Goal: Task Accomplishment & Management: Complete application form

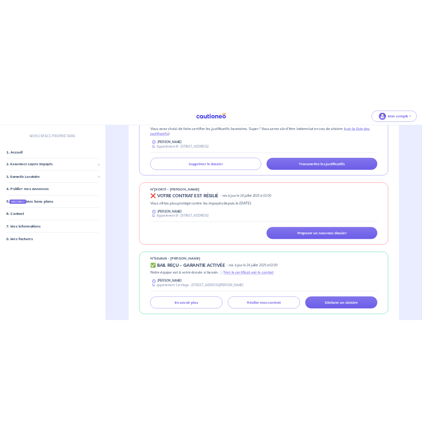
scroll to position [406, 0]
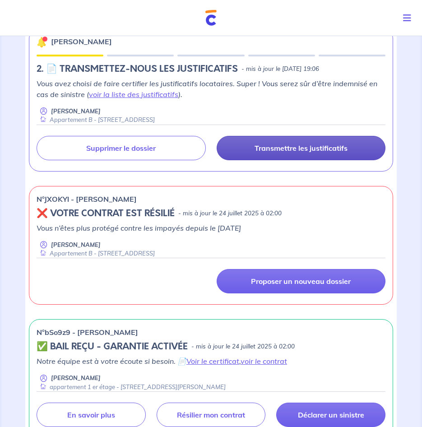
click at [315, 146] on p "Transmettre les justificatifs" at bounding box center [301, 148] width 93 height 9
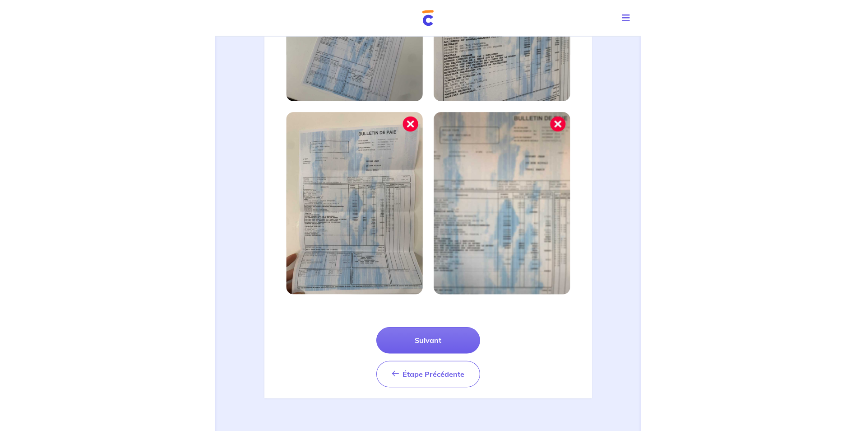
scroll to position [216, 0]
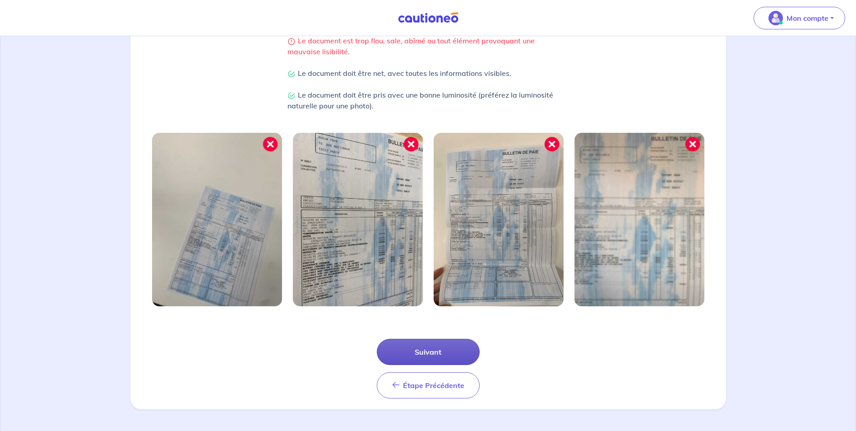
click at [430, 351] on button "Suivant" at bounding box center [428, 352] width 103 height 26
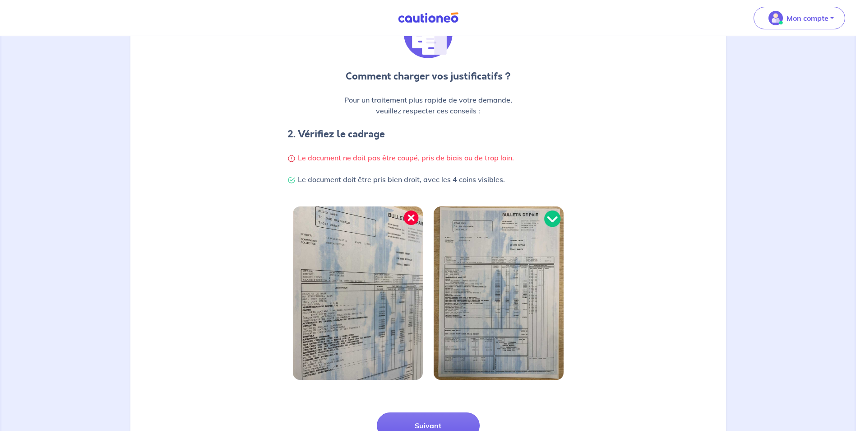
scroll to position [172, 0]
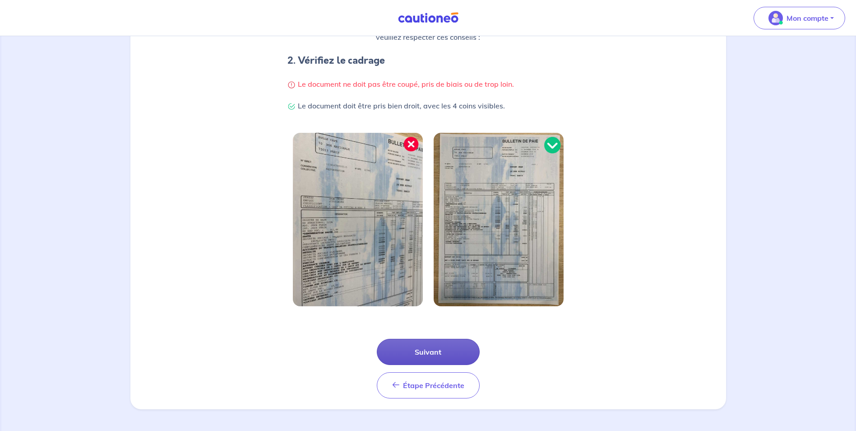
click at [432, 348] on button "Suivant" at bounding box center [428, 352] width 103 height 26
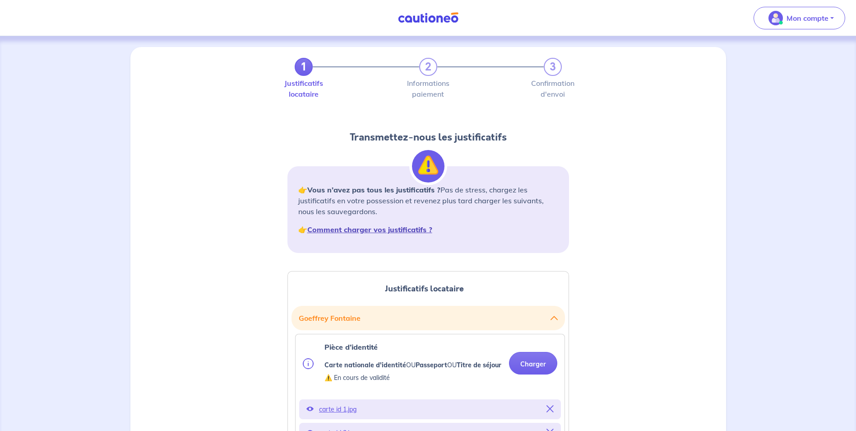
click at [413, 228] on strong "Comment charger vos justificatifs ?" at bounding box center [369, 229] width 125 height 9
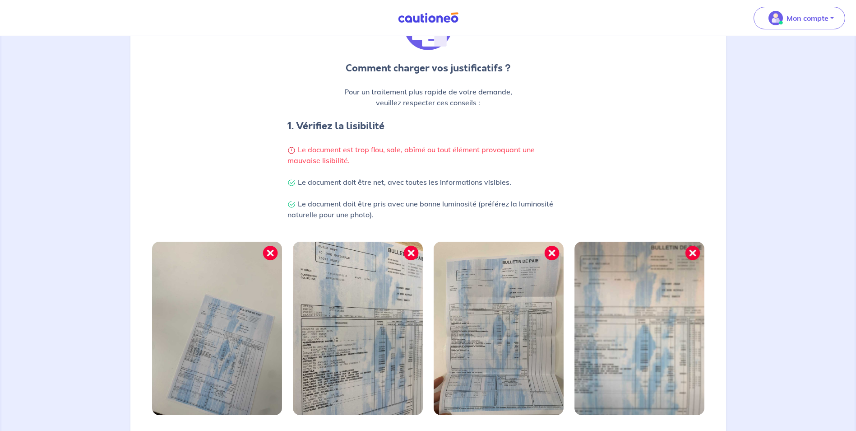
scroll to position [181, 0]
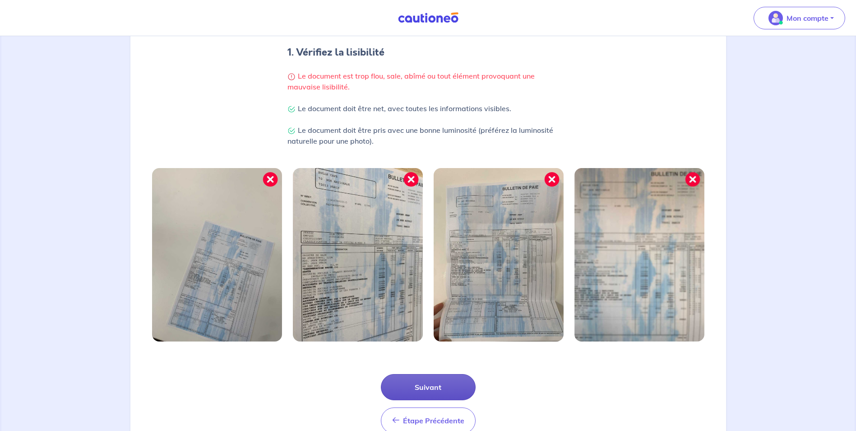
click at [440, 388] on button "Suivant" at bounding box center [428, 387] width 95 height 26
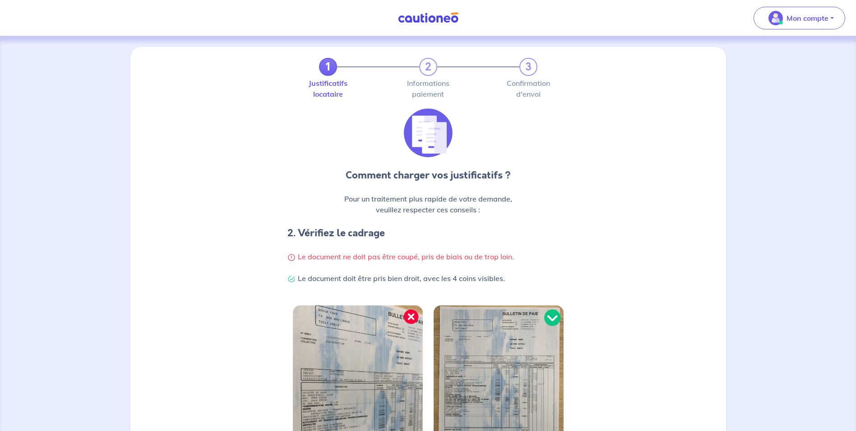
scroll to position [172, 0]
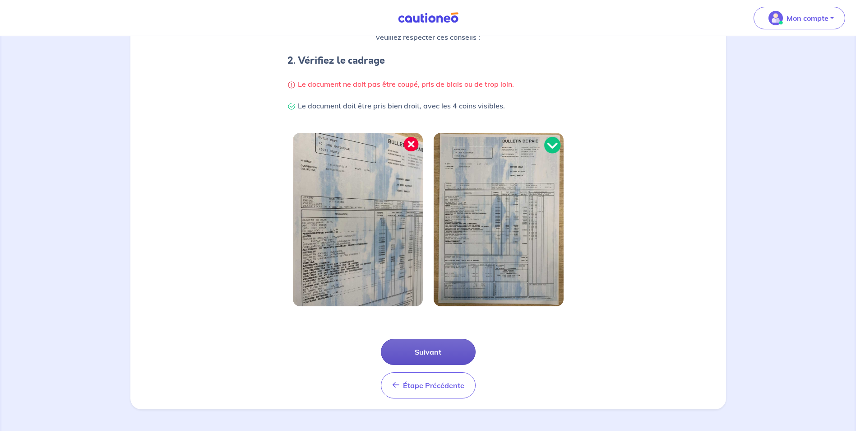
click at [453, 351] on button "Suivant" at bounding box center [428, 352] width 95 height 26
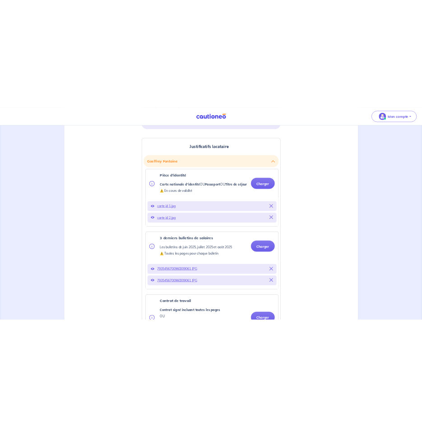
scroll to position [226, 0]
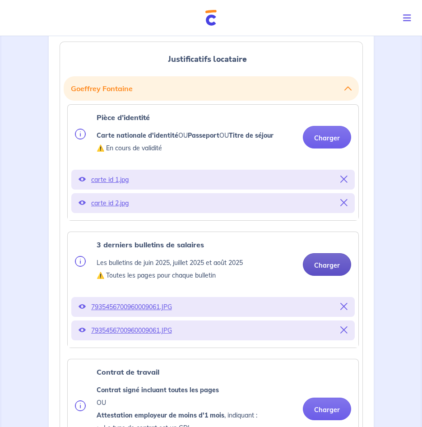
click at [339, 263] on button "Charger" at bounding box center [327, 264] width 48 height 23
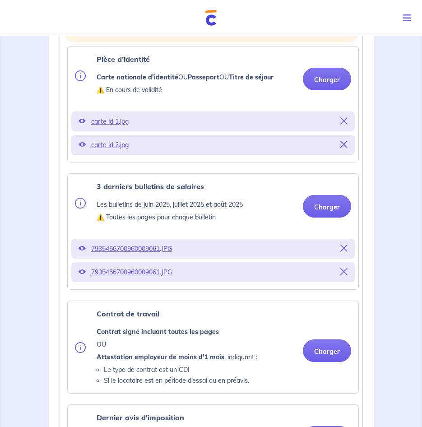
scroll to position [361, 0]
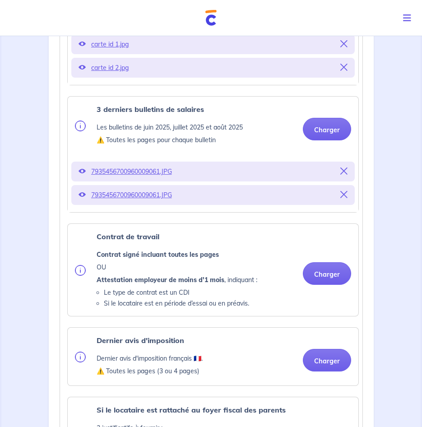
click at [134, 195] on p "7935456700960009061.JPG" at bounding box center [213, 195] width 244 height 13
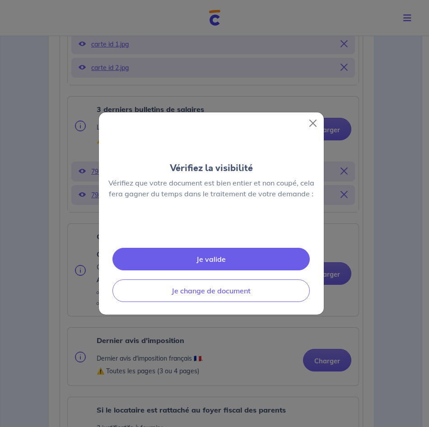
click at [134, 195] on div "Vérifiez la visibilité Vérifiez que votre document est bien entier et non coupé…" at bounding box center [211, 213] width 226 height 203
click at [311, 116] on button "Close" at bounding box center [313, 123] width 14 height 14
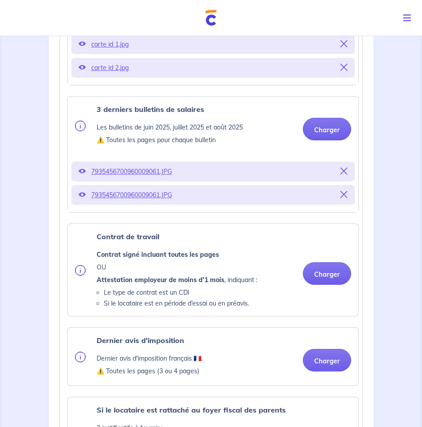
click at [148, 171] on p "7935456700960009061.JPG" at bounding box center [213, 171] width 244 height 13
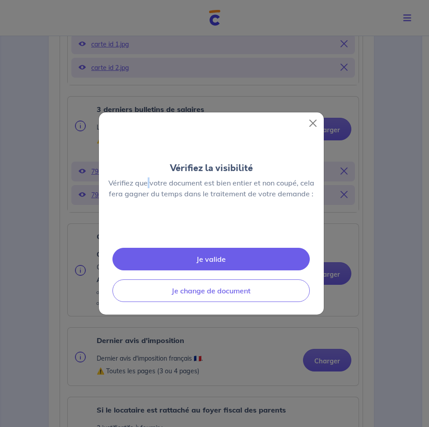
click at [148, 171] on div "Vérifiez la visibilité Vérifiez que votre document est bien entier et non coupé…" at bounding box center [211, 213] width 226 height 203
click at [315, 116] on button "Close" at bounding box center [313, 123] width 14 height 14
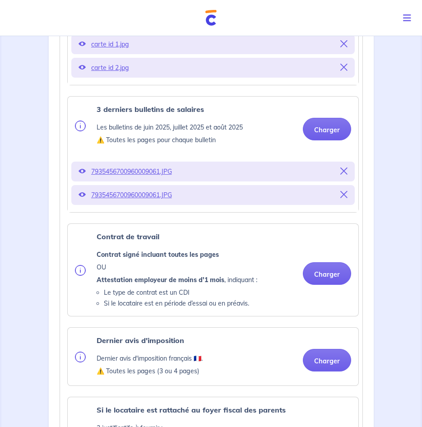
click at [342, 194] on icon at bounding box center [343, 194] width 7 height 7
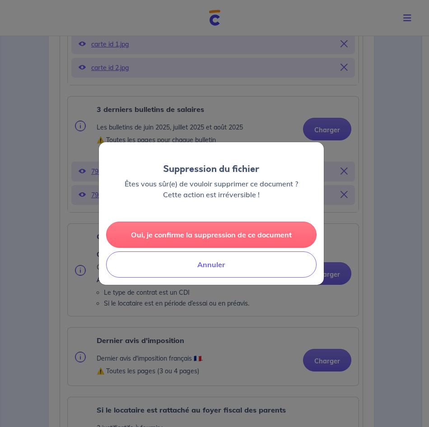
click at [197, 238] on button "Oui, je confirme la suppression de ce document" at bounding box center [211, 235] width 210 height 26
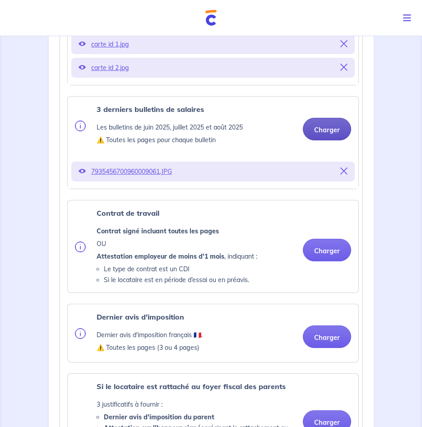
click at [333, 129] on button "Charger" at bounding box center [327, 129] width 48 height 23
click at [327, 126] on button "Charger" at bounding box center [327, 129] width 48 height 23
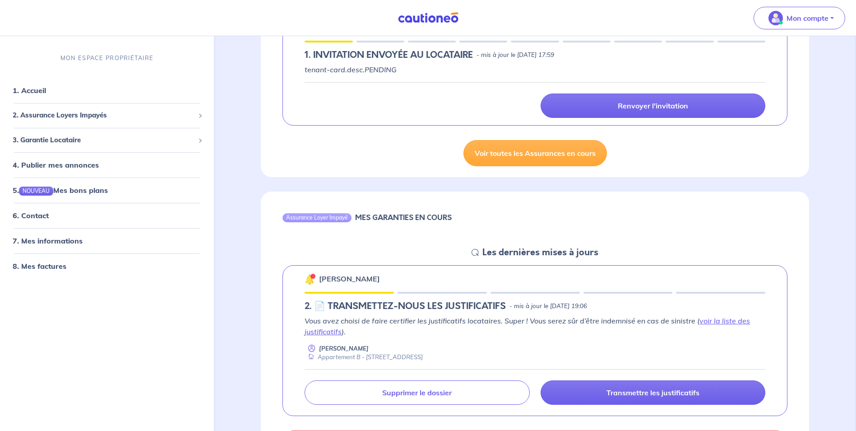
scroll to position [181, 0]
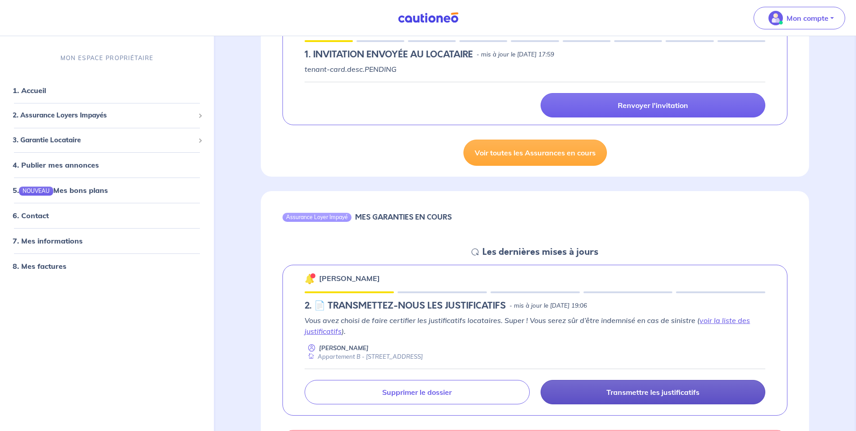
click at [680, 389] on p "Transmettre les justificatifs" at bounding box center [653, 391] width 93 height 9
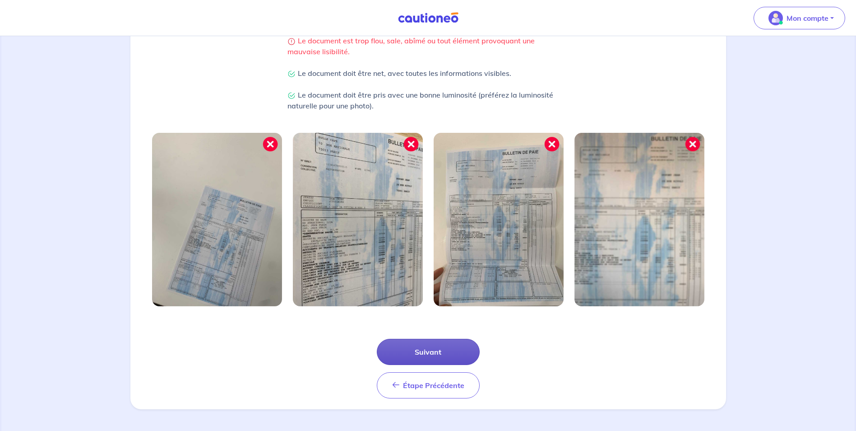
click at [434, 354] on button "Suivant" at bounding box center [428, 352] width 103 height 26
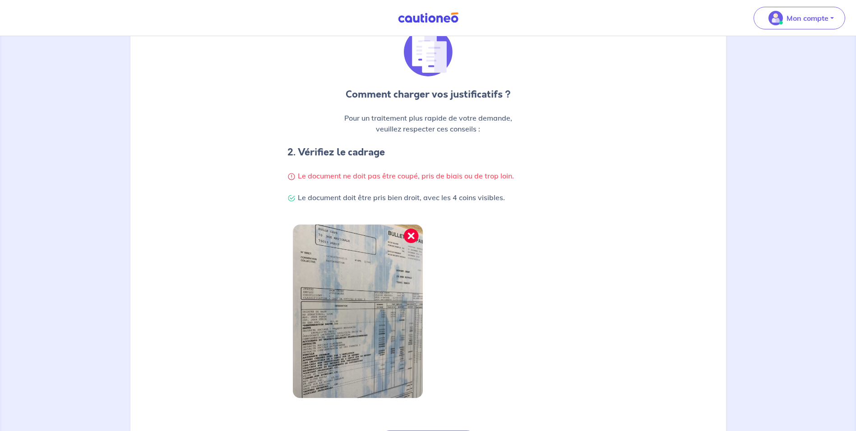
scroll to position [172, 0]
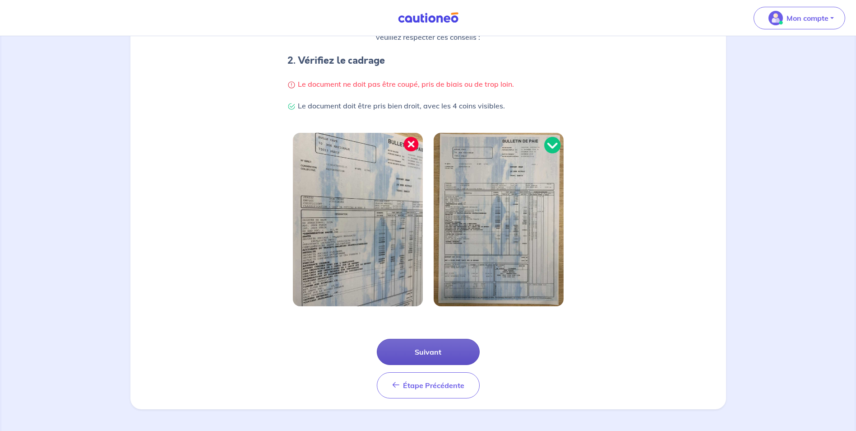
click at [434, 348] on button "Suivant" at bounding box center [428, 352] width 103 height 26
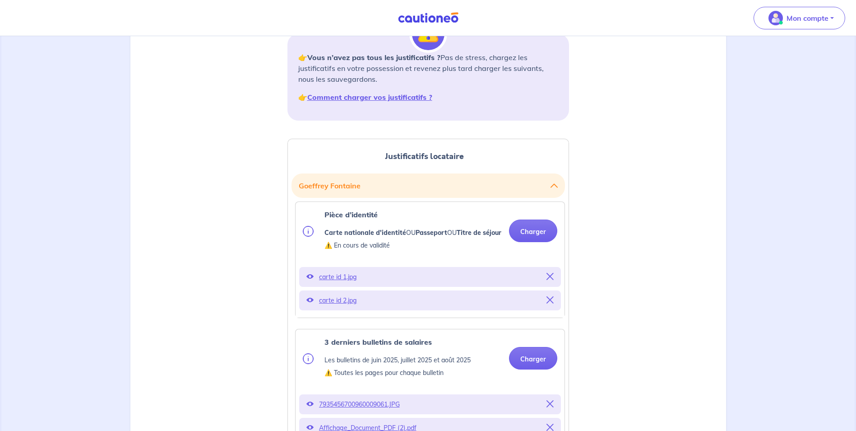
scroll to position [135, 0]
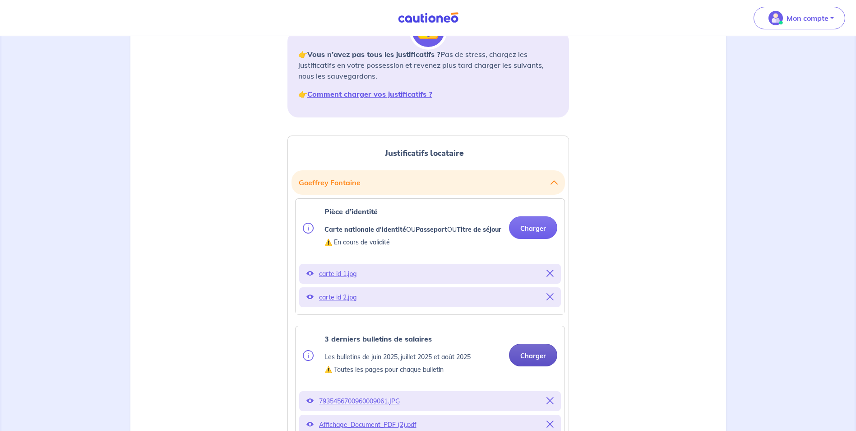
click at [536, 366] on button "Charger" at bounding box center [533, 355] width 48 height 23
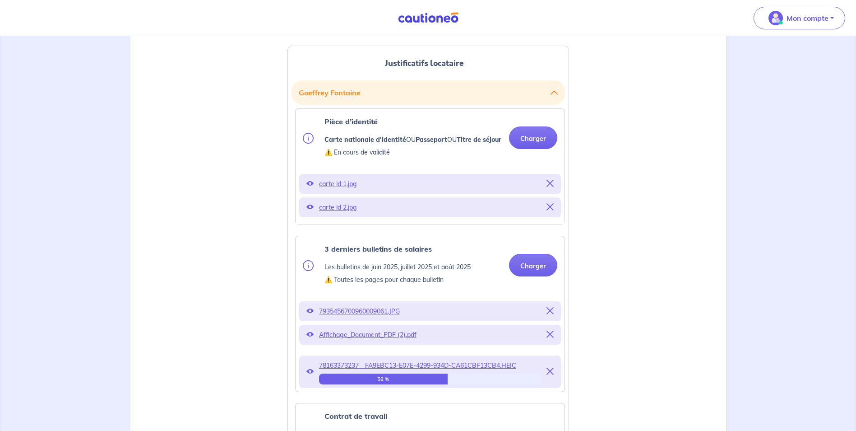
scroll to position [226, 0]
click at [449, 371] on span "78163373237__FA9EBC13-E07E-4299-934D-CA61CBF13CB4.HEIC" at bounding box center [430, 364] width 222 height 13
drag, startPoint x: 450, startPoint y: 373, endPoint x: 552, endPoint y: 379, distance: 102.6
click at [552, 375] on icon at bounding box center [550, 371] width 7 height 7
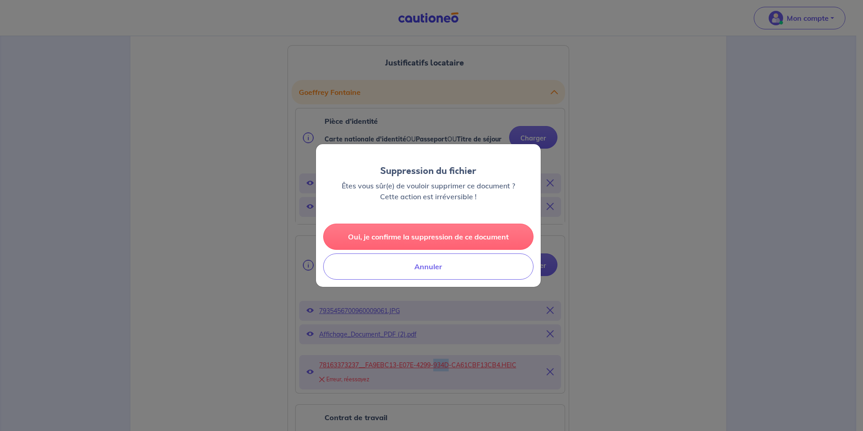
click at [415, 237] on button "Oui, je confirme la suppression de ce document" at bounding box center [428, 236] width 210 height 26
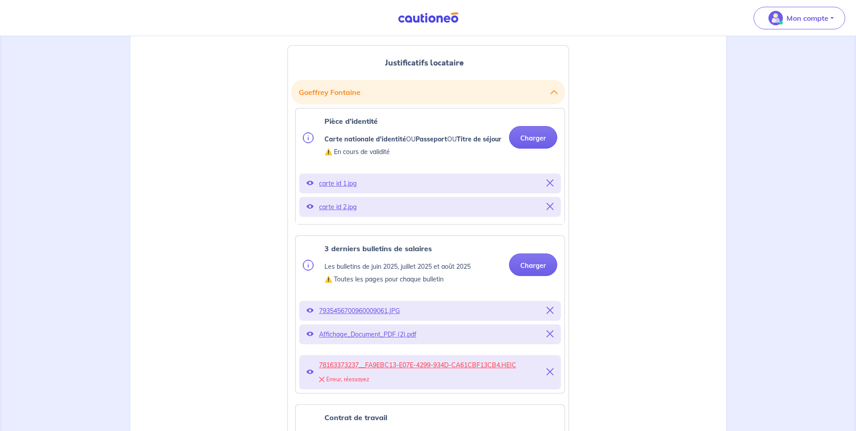
click at [374, 340] on p "Affichage_Document_PDF (2).pdf" at bounding box center [430, 334] width 222 height 13
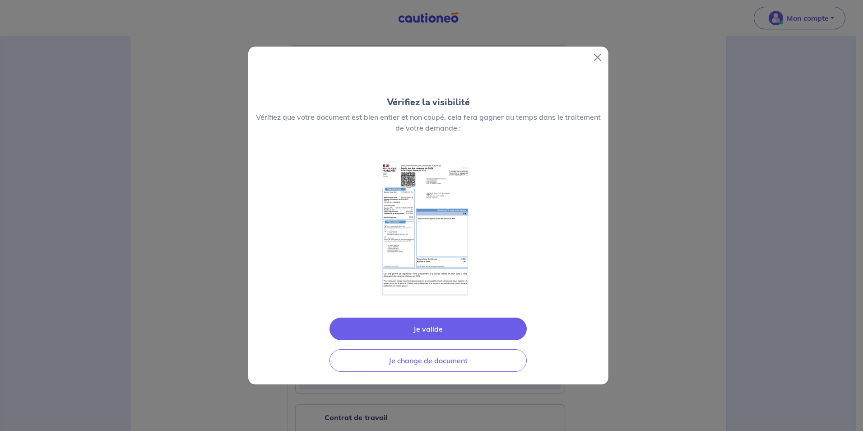
click at [374, 344] on div "Vérifiez la visibilité Vérifiez que votre document est bien entier et non coupé…" at bounding box center [431, 215] width 863 height 431
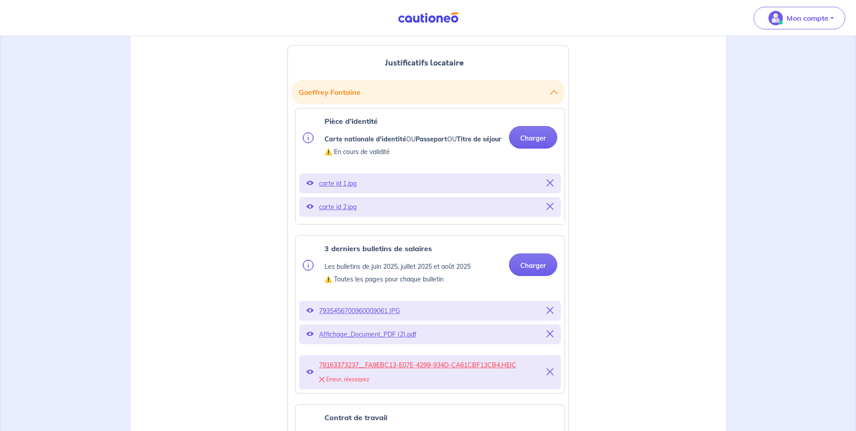
drag, startPoint x: 374, startPoint y: 344, endPoint x: 360, endPoint y: 344, distance: 14.0
click at [360, 340] on p "Affichage_Document_PDF (2).pdf" at bounding box center [430, 334] width 222 height 13
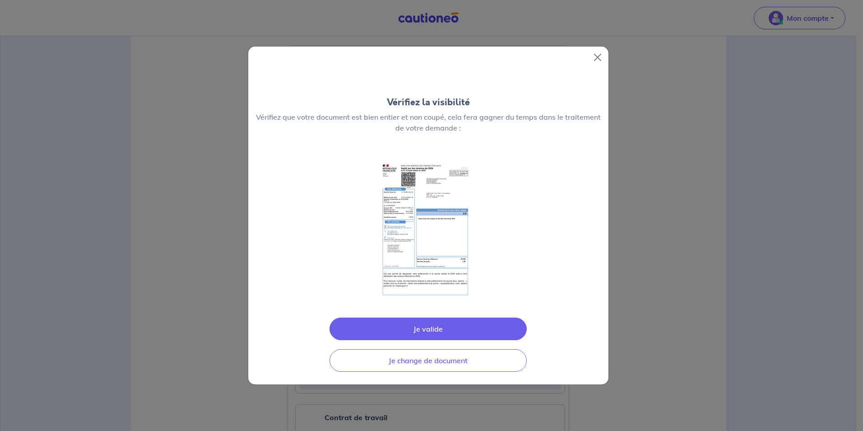
click at [446, 270] on img at bounding box center [429, 229] width 96 height 135
click at [596, 56] on button "Close" at bounding box center [597, 57] width 14 height 14
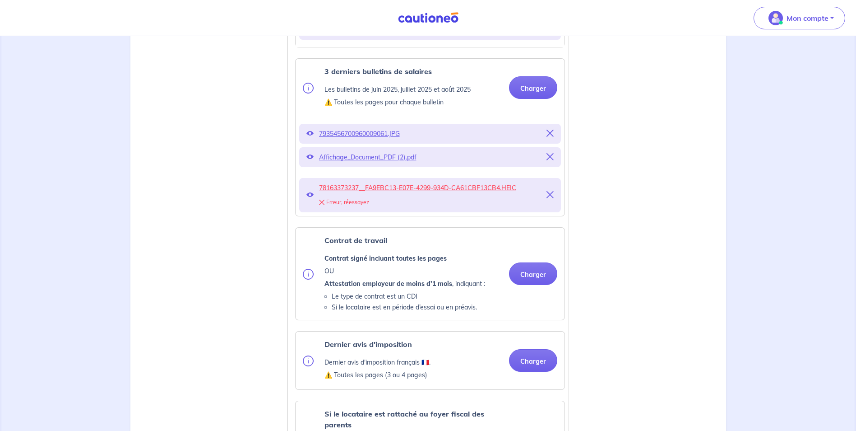
scroll to position [406, 0]
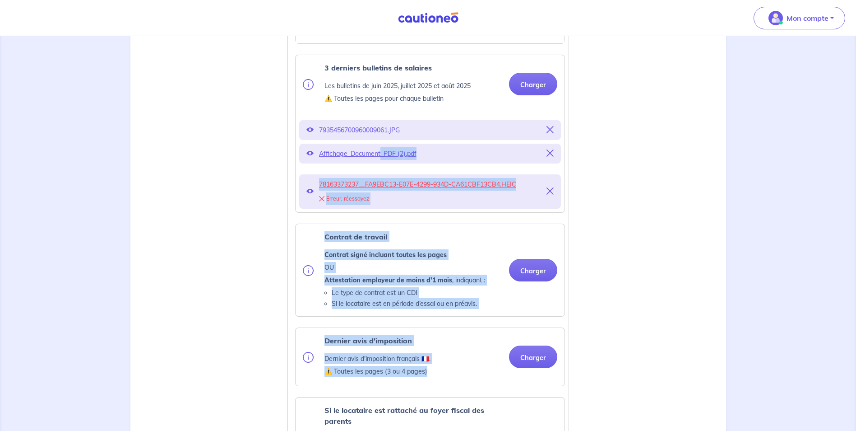
drag, startPoint x: 381, startPoint y: 165, endPoint x: 464, endPoint y: 379, distance: 229.8
click at [464, 379] on ul "Pièce d’identité Carte nationale d'identité OU Passeport OU Titre de séjour ⚠️ …" at bounding box center [429, 306] width 274 height 759
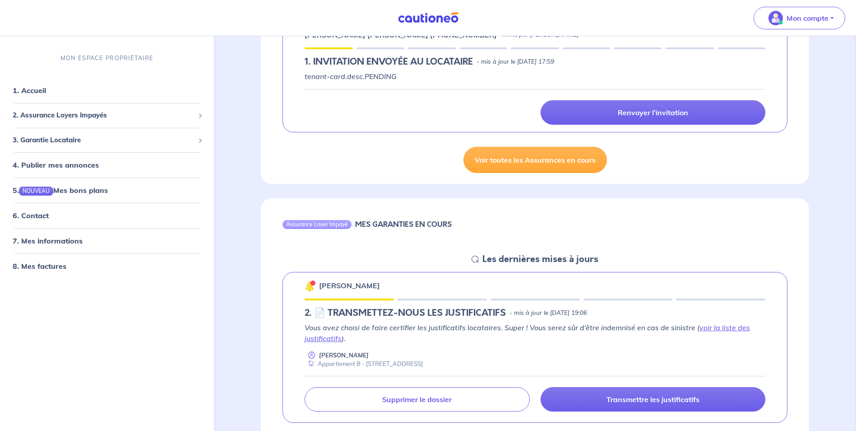
scroll to position [226, 0]
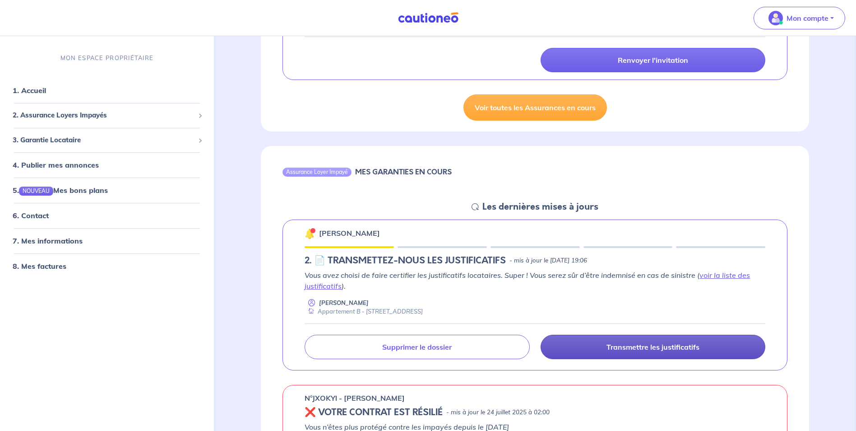
click at [660, 350] on p "Transmettre les justificatifs" at bounding box center [653, 346] width 93 height 9
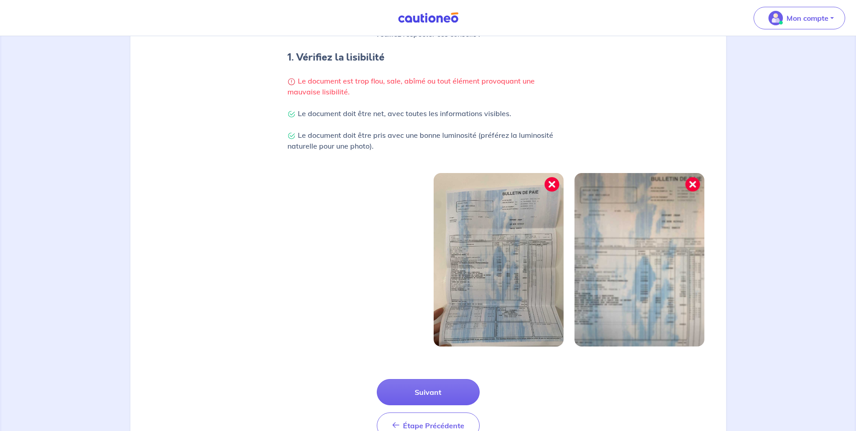
scroll to position [216, 0]
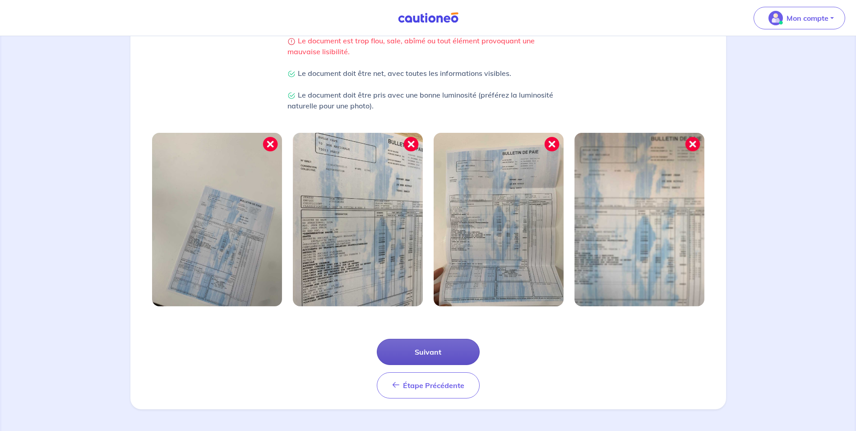
click at [433, 353] on button "Suivant" at bounding box center [428, 352] width 103 height 26
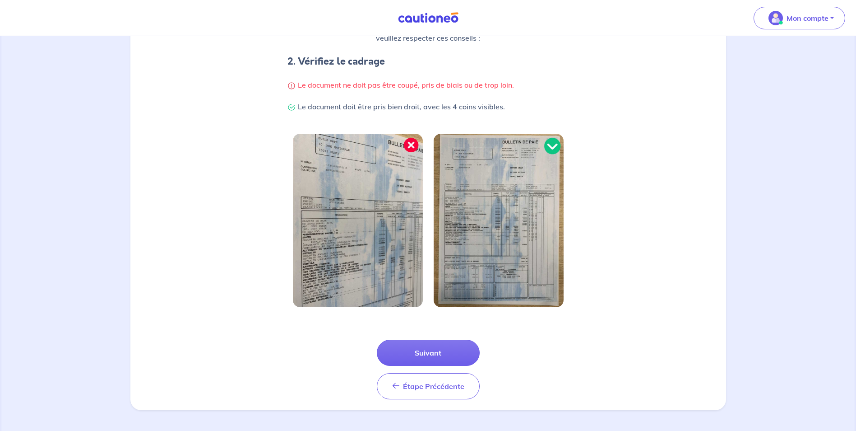
scroll to position [172, 0]
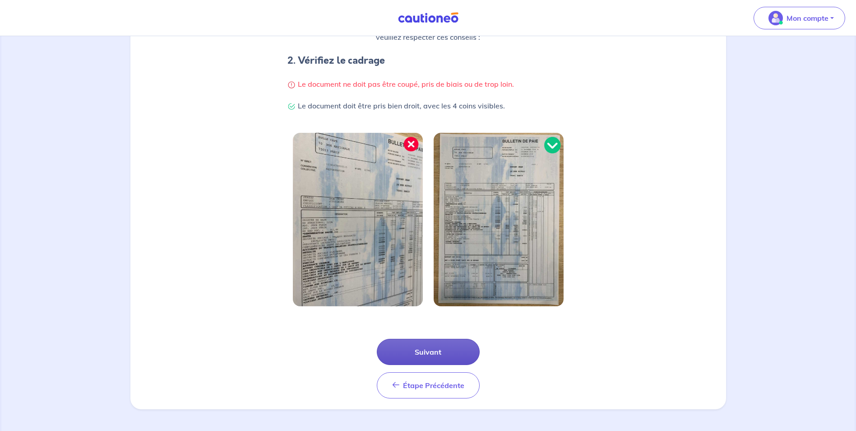
click at [426, 347] on button "Suivant" at bounding box center [428, 352] width 103 height 26
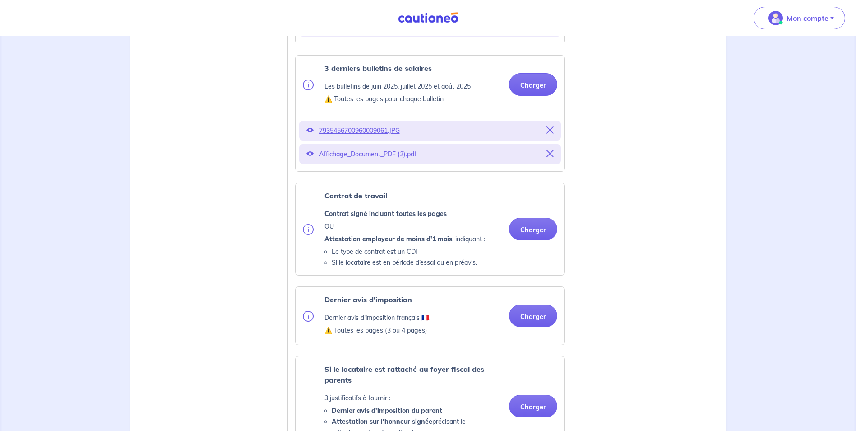
scroll to position [406, 0]
click at [532, 326] on button "Charger" at bounding box center [533, 315] width 48 height 23
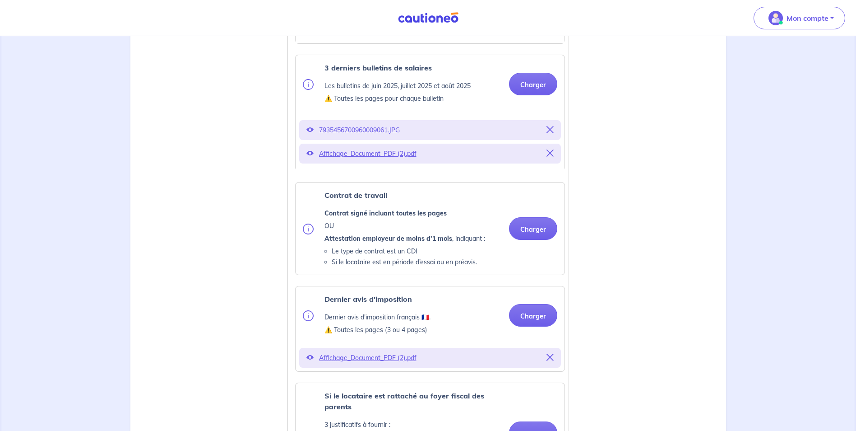
click at [374, 383] on div "Si le locataire est rattaché au foyer fiscal des parents 3 justificatifs à four…" at bounding box center [430, 432] width 269 height 99
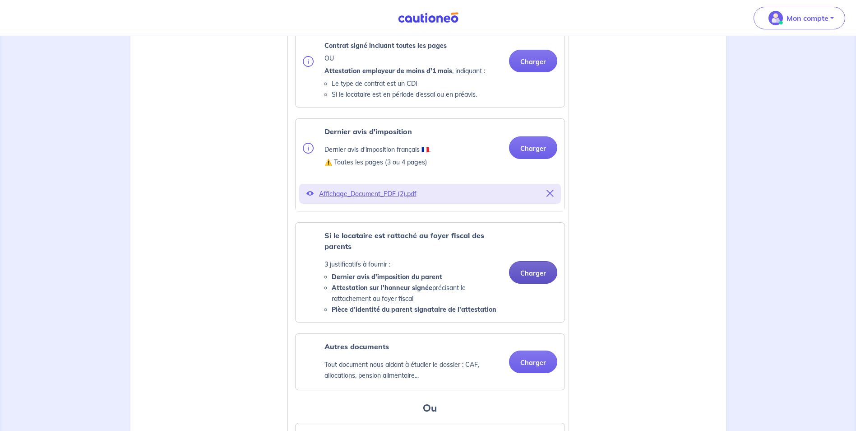
scroll to position [587, 0]
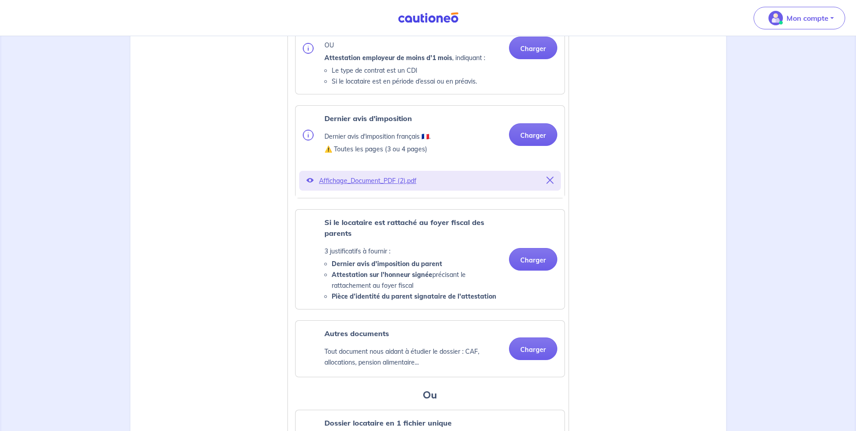
click at [382, 187] on p "Affichage_Document_PDF (2).pdf" at bounding box center [430, 180] width 222 height 13
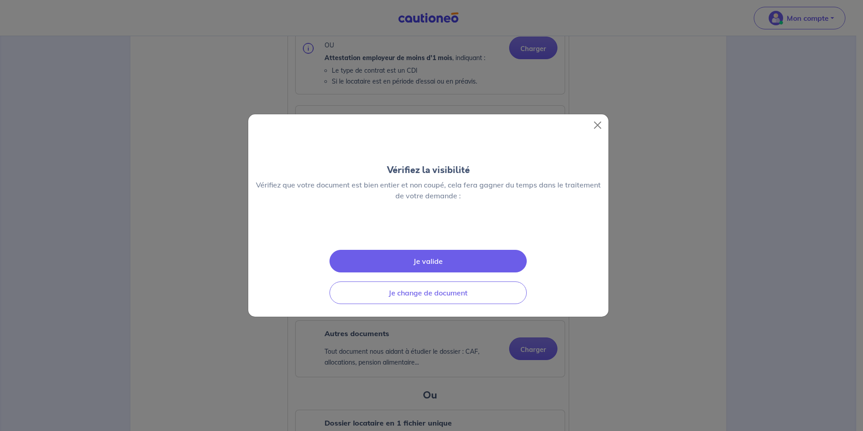
click at [441, 272] on button "Je valide" at bounding box center [428, 261] width 197 height 23
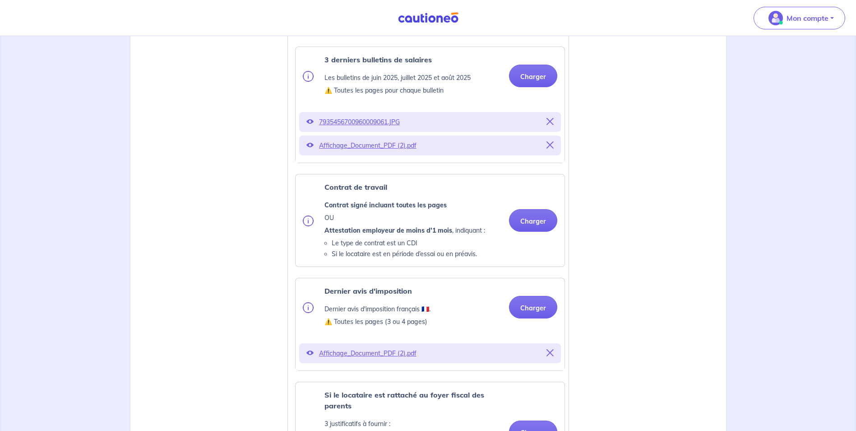
scroll to position [406, 0]
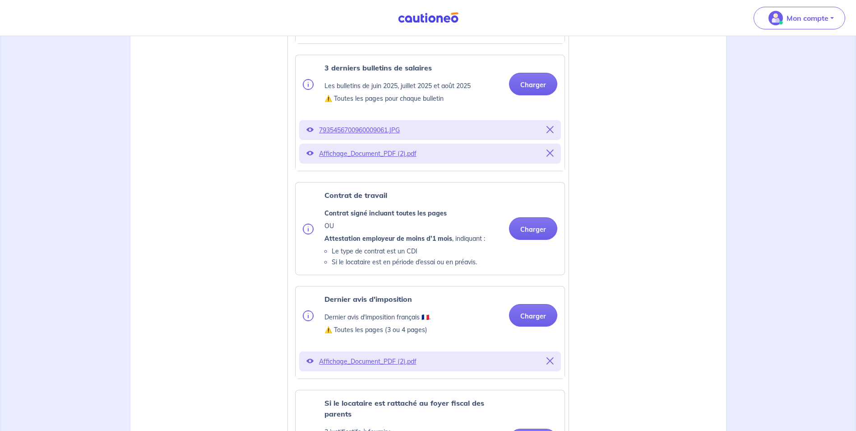
click at [550, 157] on icon at bounding box center [550, 152] width 7 height 7
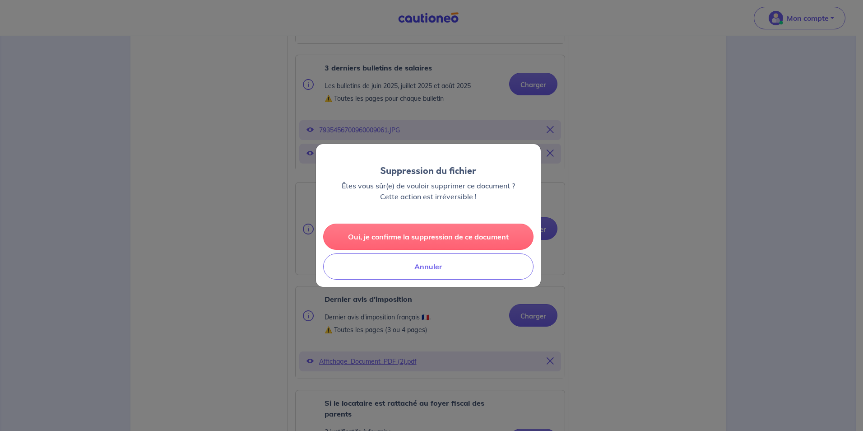
click at [434, 241] on button "Oui, je confirme la suppression de ce document" at bounding box center [428, 236] width 210 height 26
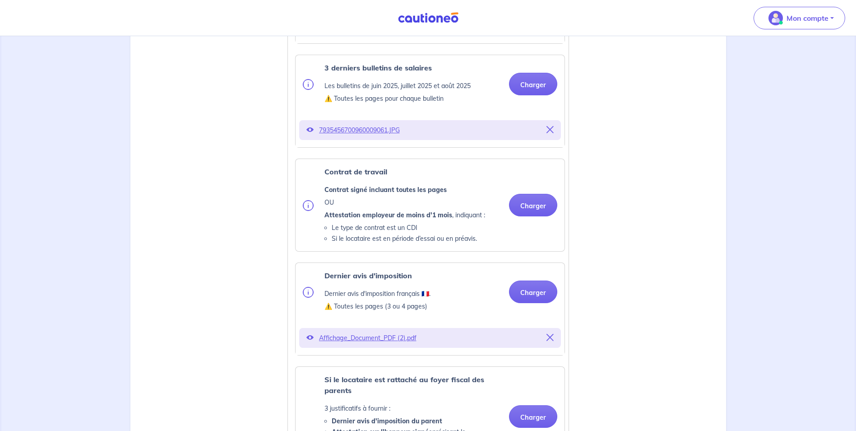
click at [550, 164] on ul "Pièce d’identité Carte nationale d'identité OU Passeport OU Titre de séjour ⚠️ …" at bounding box center [429, 291] width 274 height 729
click at [810, 18] on p "Mon compte" at bounding box center [808, 18] width 42 height 11
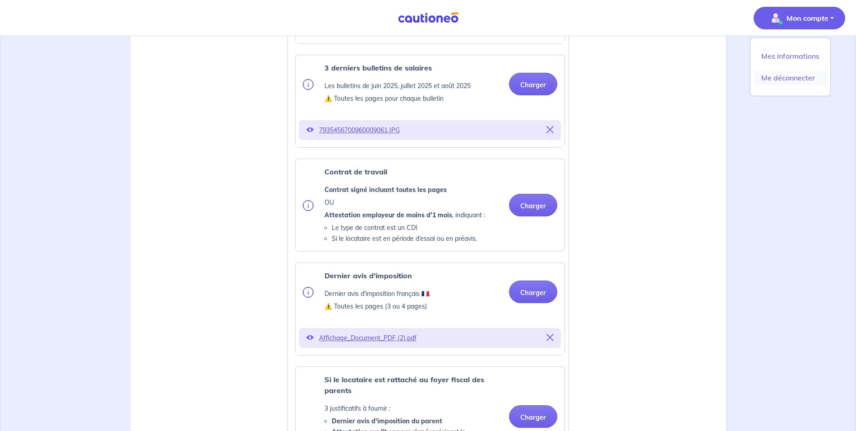
click at [781, 78] on link "Me déconnecter" at bounding box center [790, 77] width 73 height 14
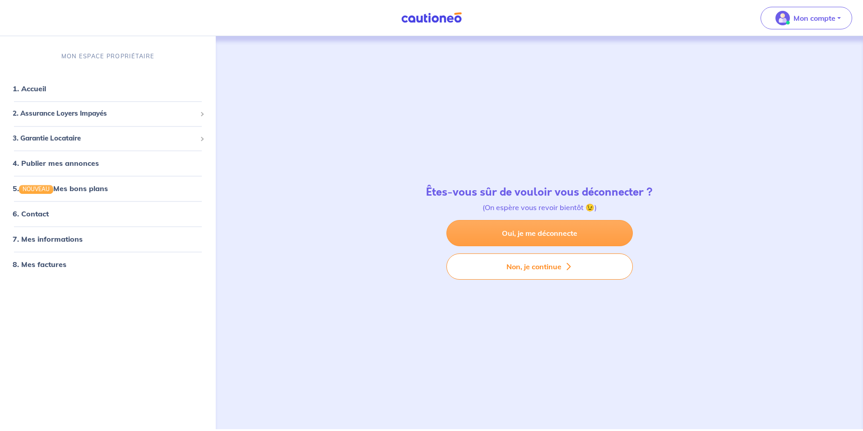
click at [533, 233] on link "Oui, je me déconnecte" at bounding box center [539, 233] width 186 height 26
